Goal: Task Accomplishment & Management: Manage account settings

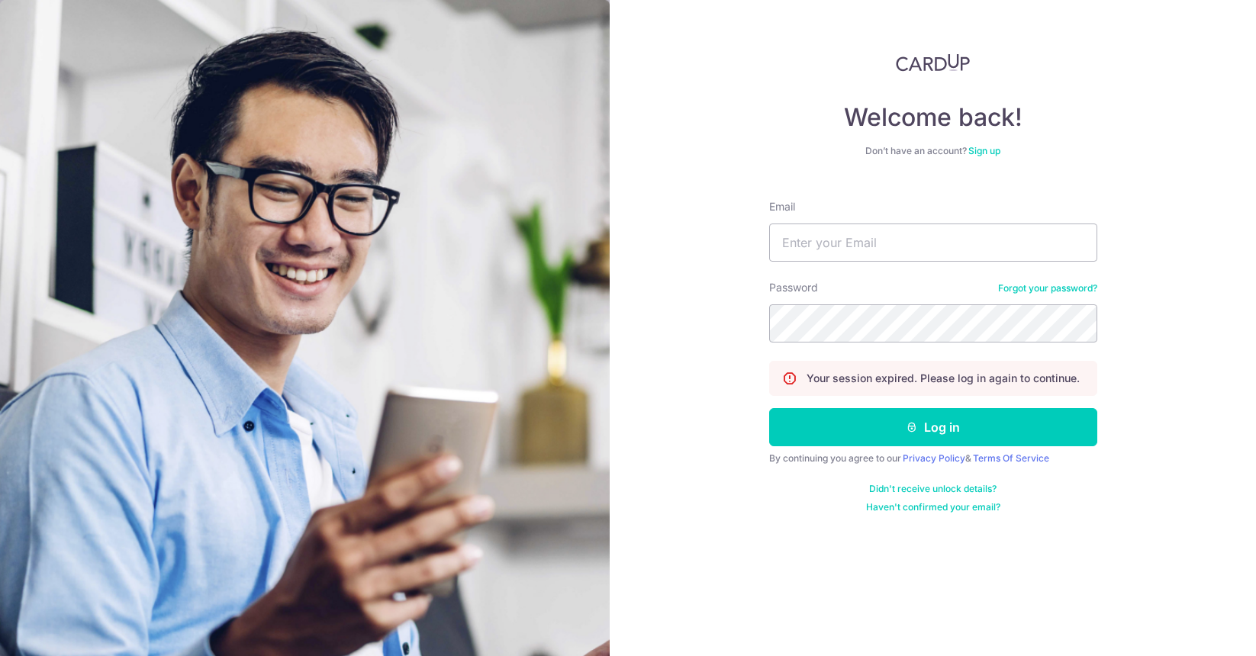
click at [867, 234] on input "Email" at bounding box center [933, 243] width 328 height 38
type input "[EMAIL_ADDRESS][DOMAIN_NAME]"
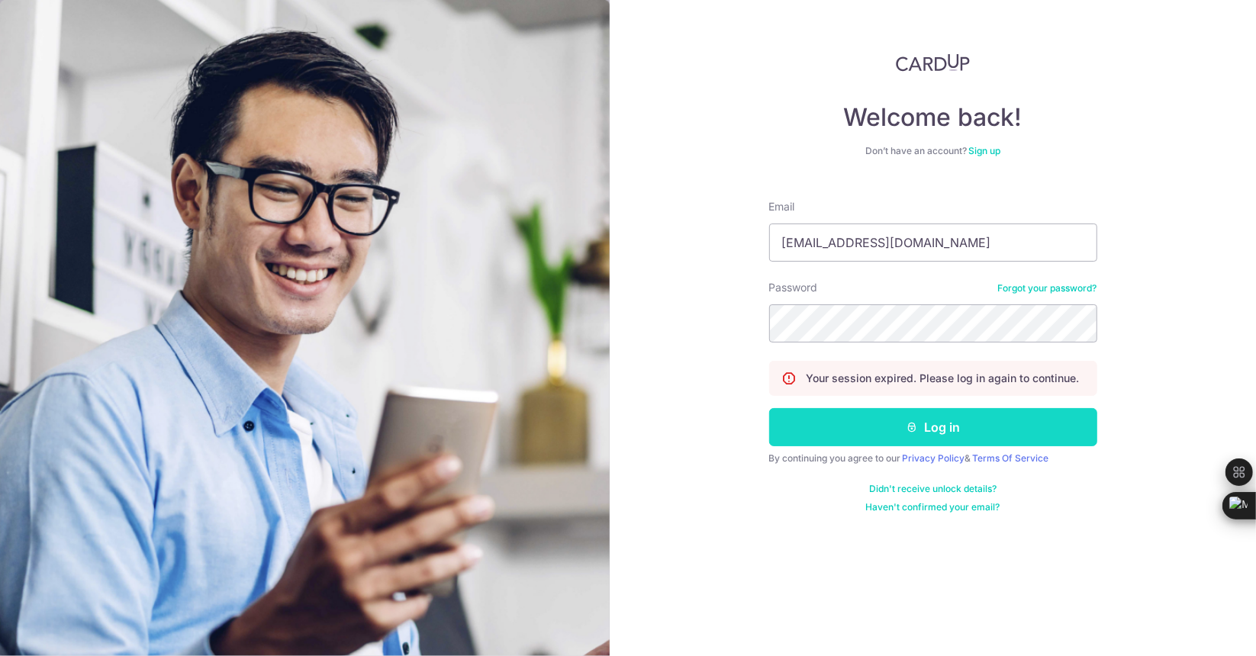
click at [932, 426] on button "Log in" at bounding box center [933, 427] width 328 height 38
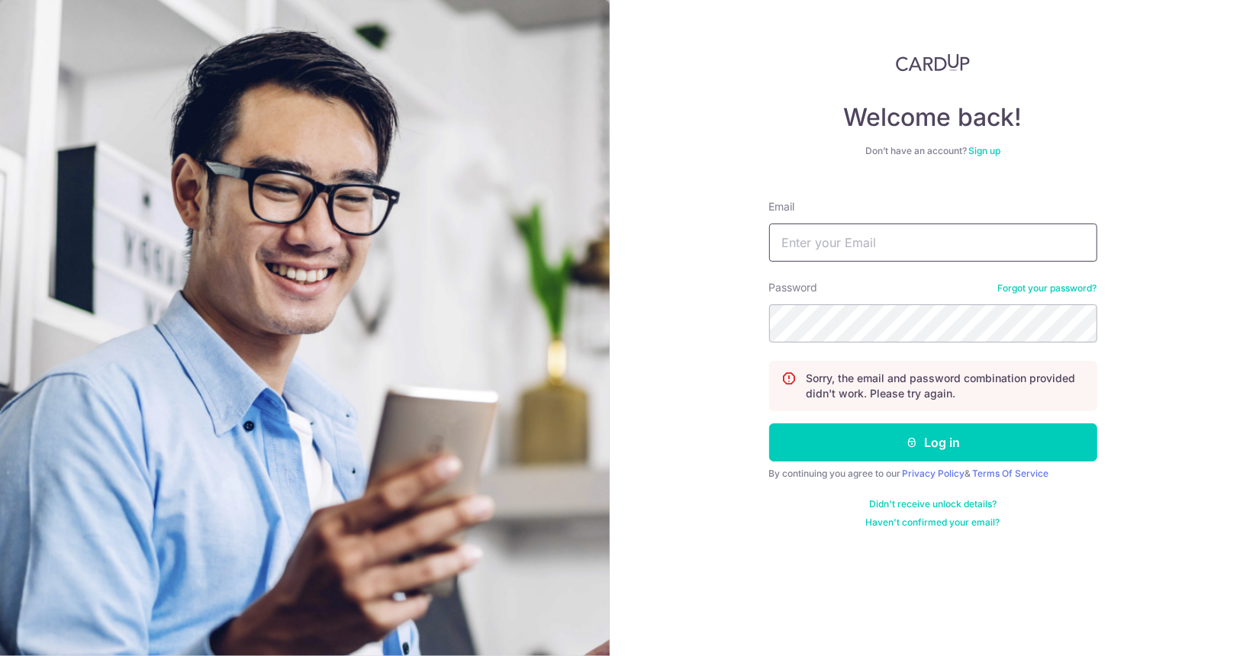
click at [951, 248] on input "Email" at bounding box center [933, 243] width 328 height 38
type input "[EMAIL_ADDRESS][DOMAIN_NAME]"
click at [826, 343] on form "Email waloautosg@gmail.com Password Forgot your password? Sorry, the email and …" at bounding box center [933, 358] width 328 height 341
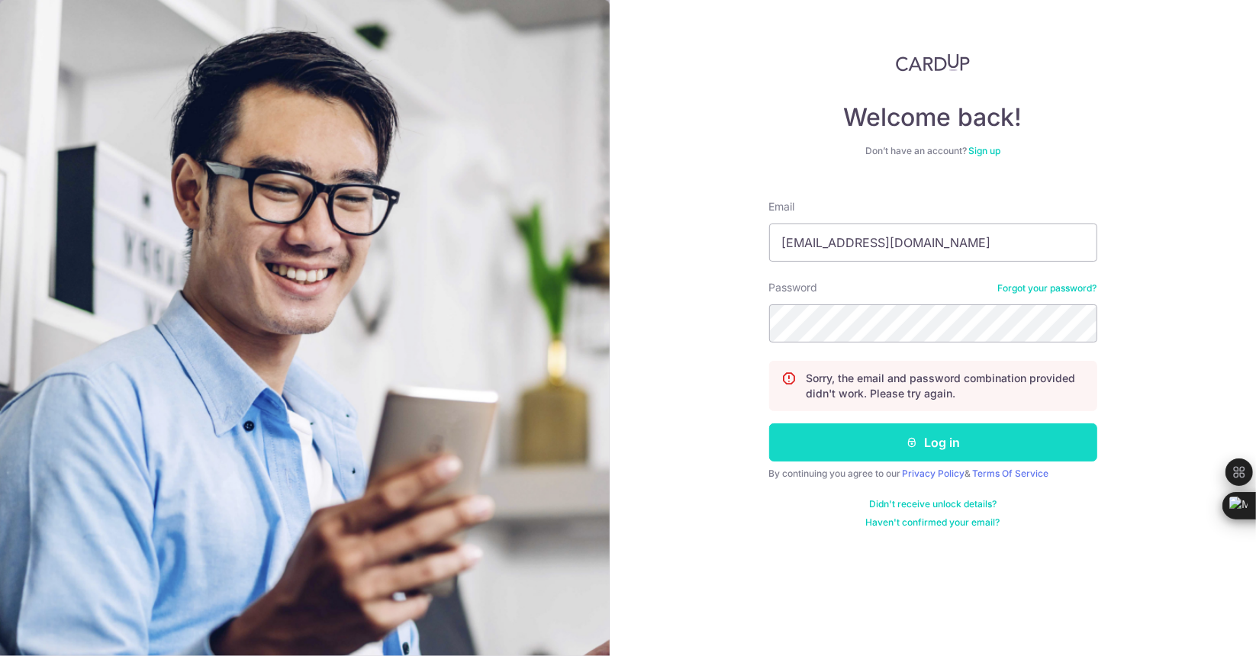
click at [873, 433] on button "Log in" at bounding box center [933, 443] width 328 height 38
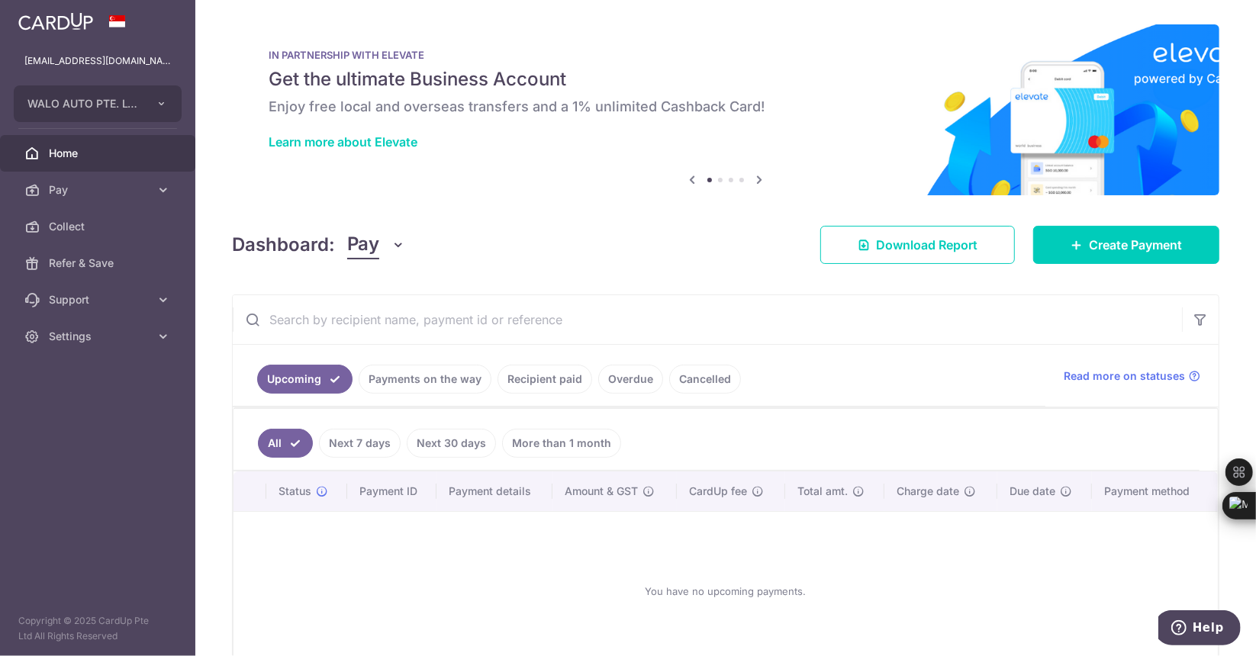
click at [541, 382] on link "Recipient paid" at bounding box center [545, 379] width 95 height 29
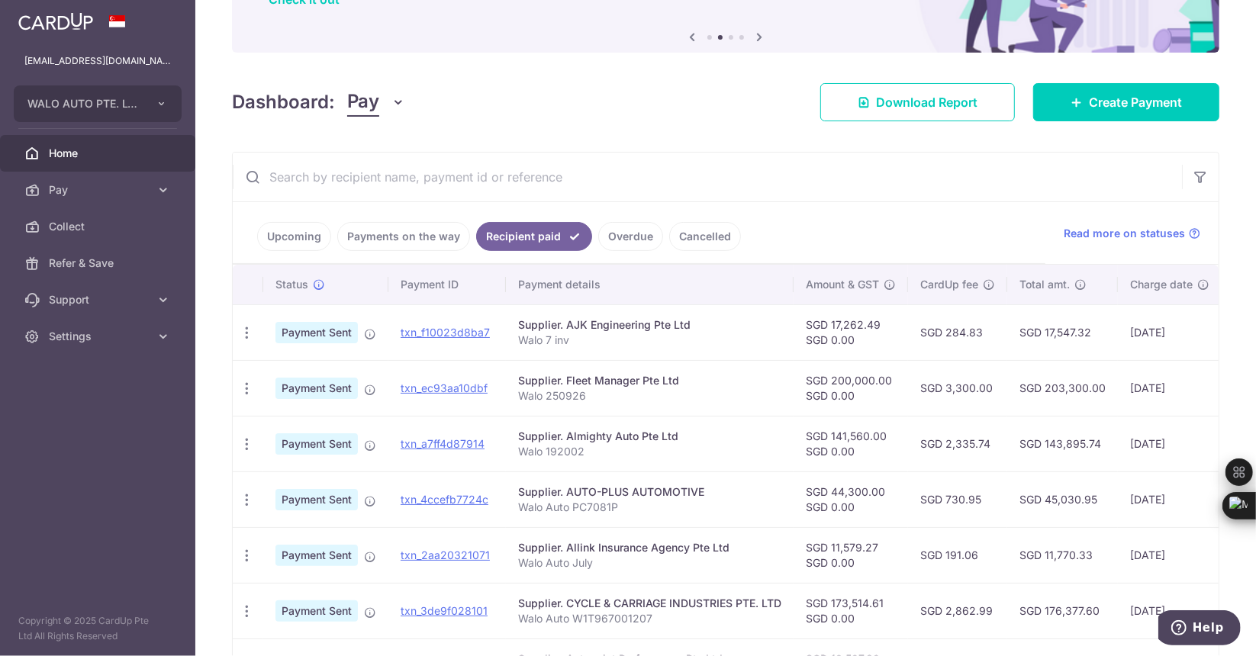
scroll to position [153, 0]
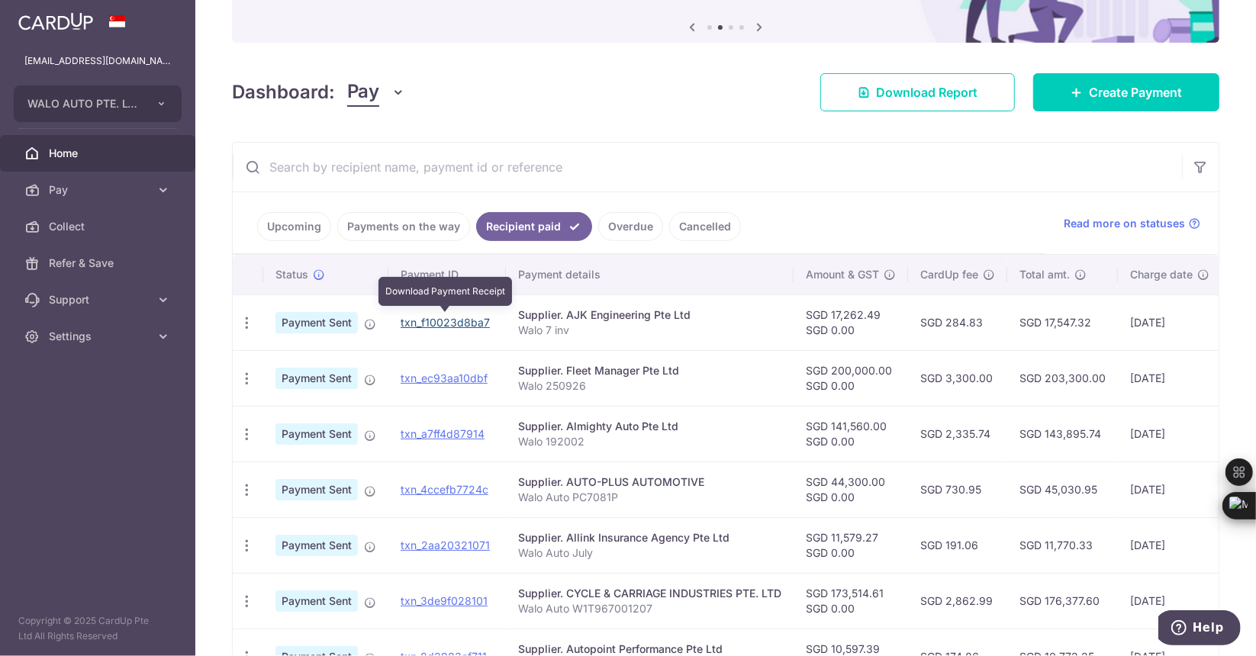
click at [450, 318] on link "txn_f10023d8ba7" at bounding box center [445, 322] width 89 height 13
